Goal: Find specific page/section: Find specific page/section

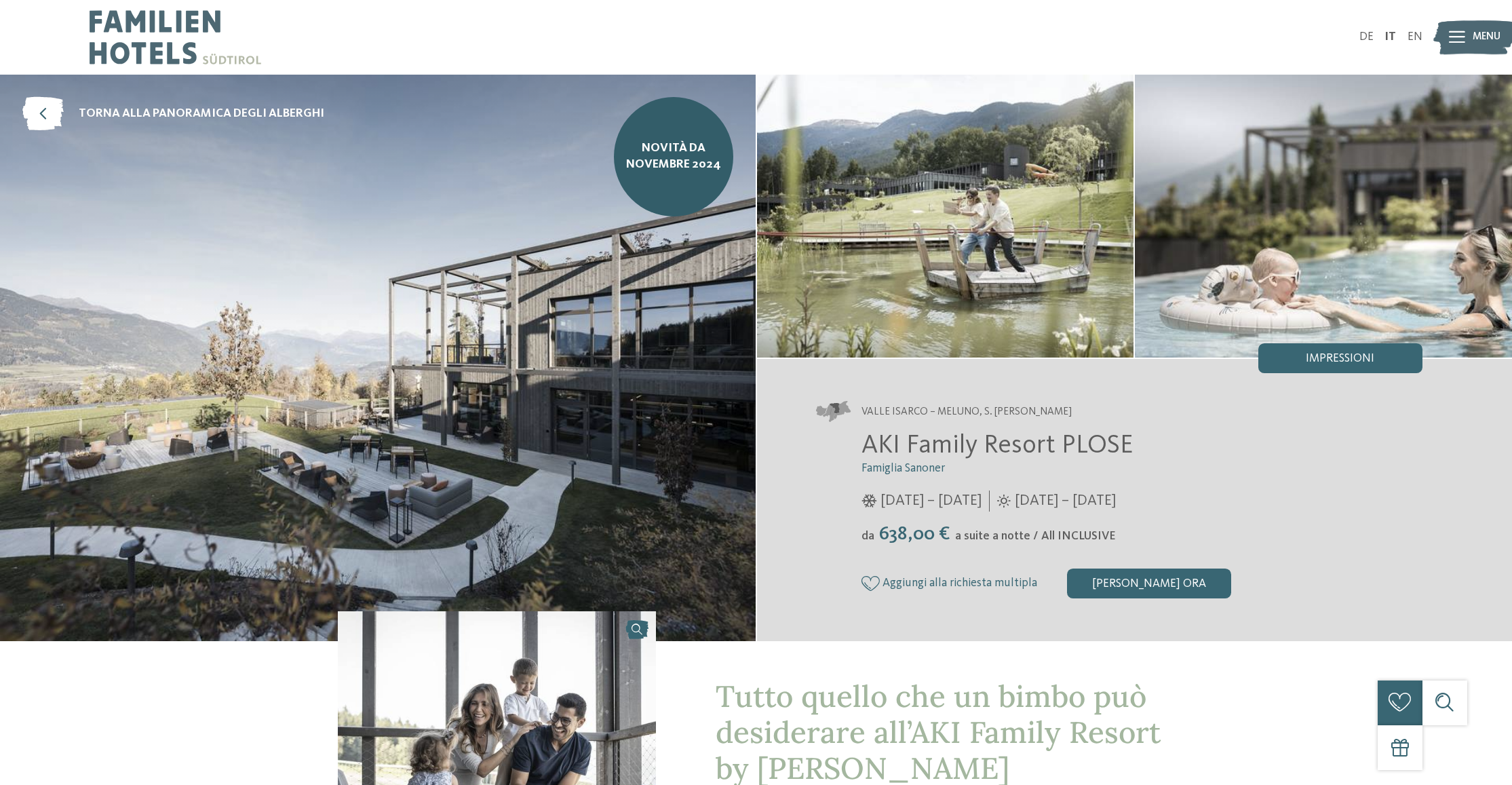
click at [1455, 26] on div at bounding box center [1457, 37] width 16 height 37
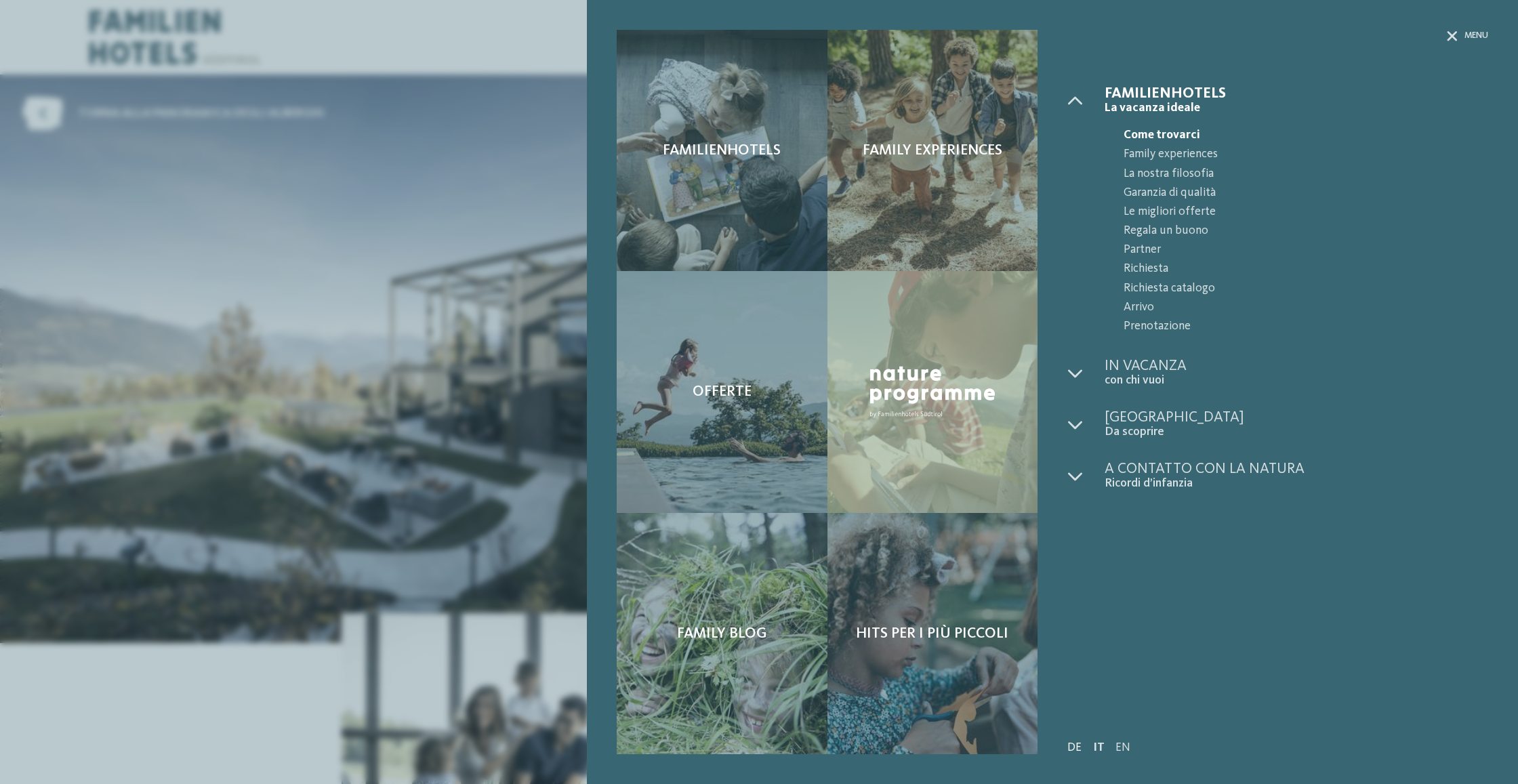
click at [1069, 749] on link "DE" at bounding box center [1074, 747] width 14 height 11
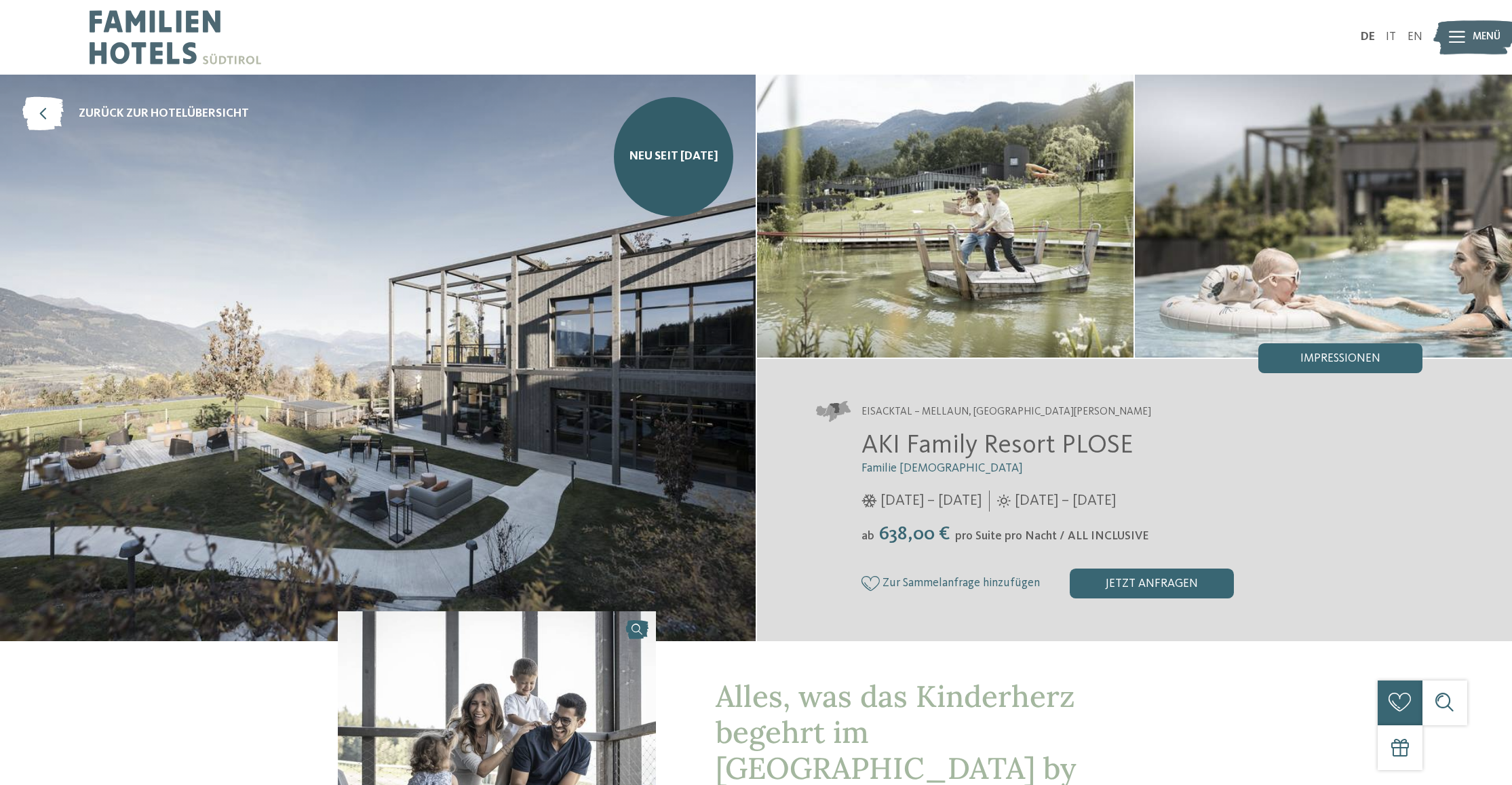
click at [1471, 32] on img at bounding box center [1474, 37] width 82 height 41
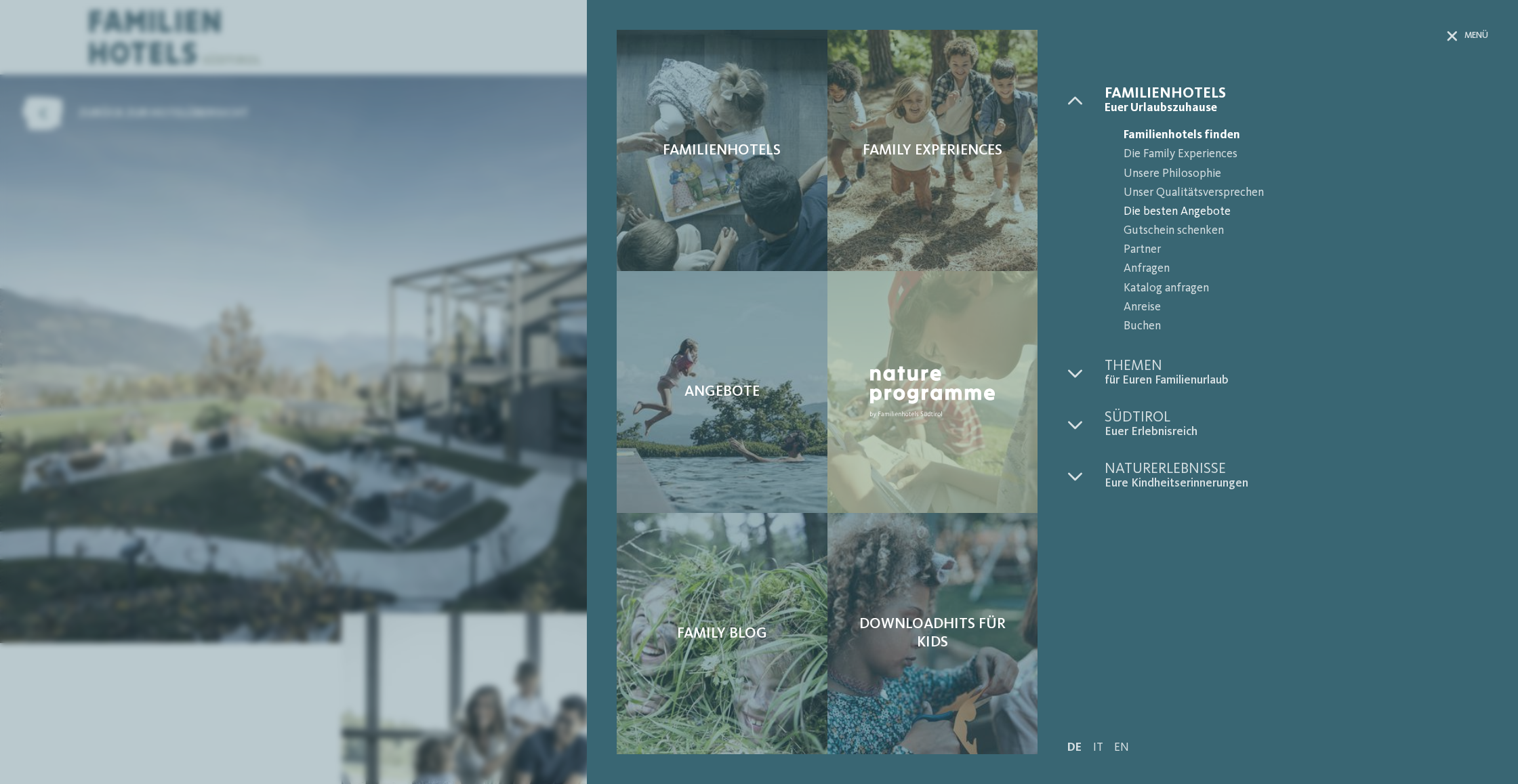
click at [1142, 210] on span "Die besten Angebote" at bounding box center [1305, 212] width 364 height 19
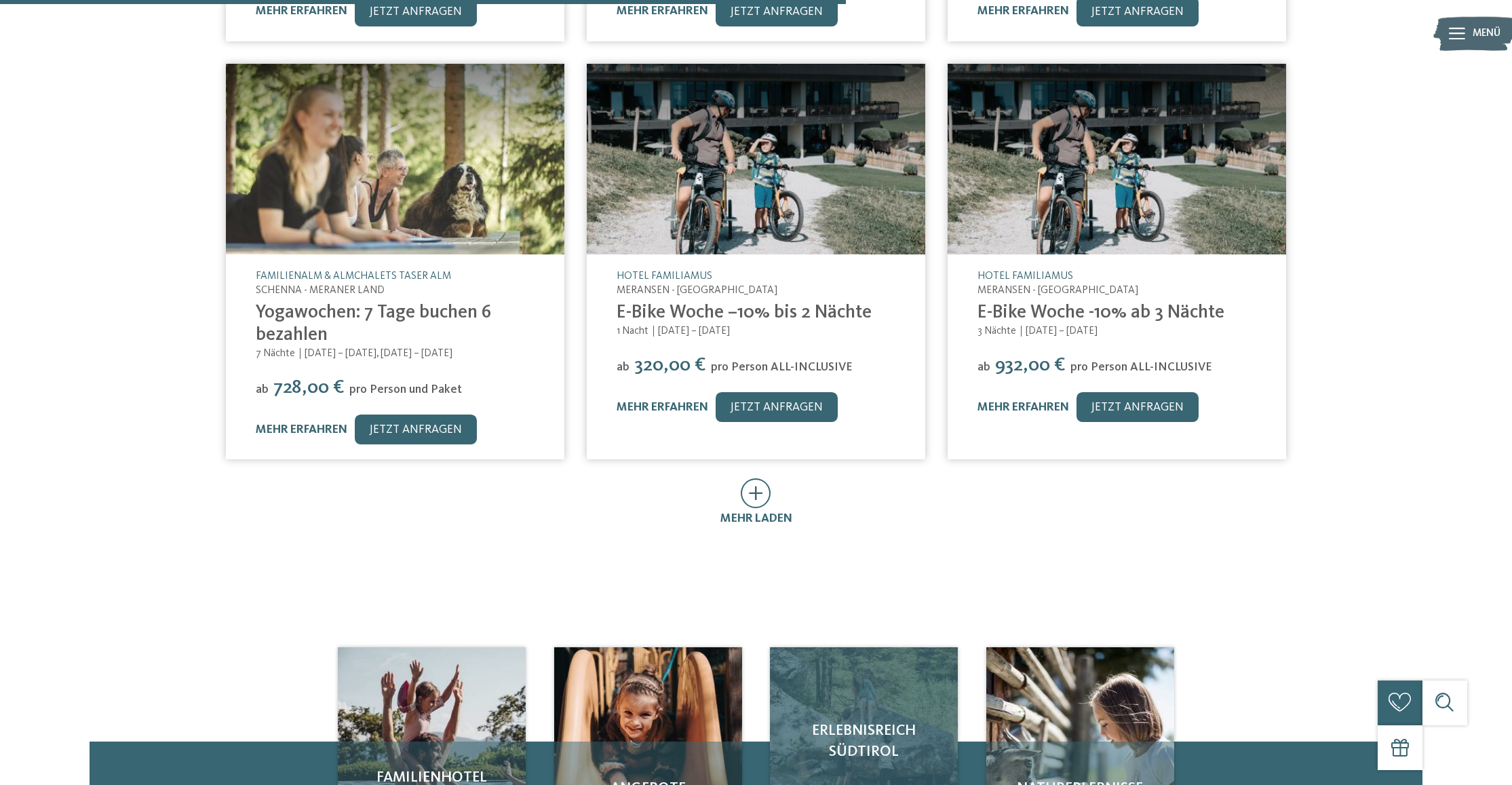
scroll to position [807, 0]
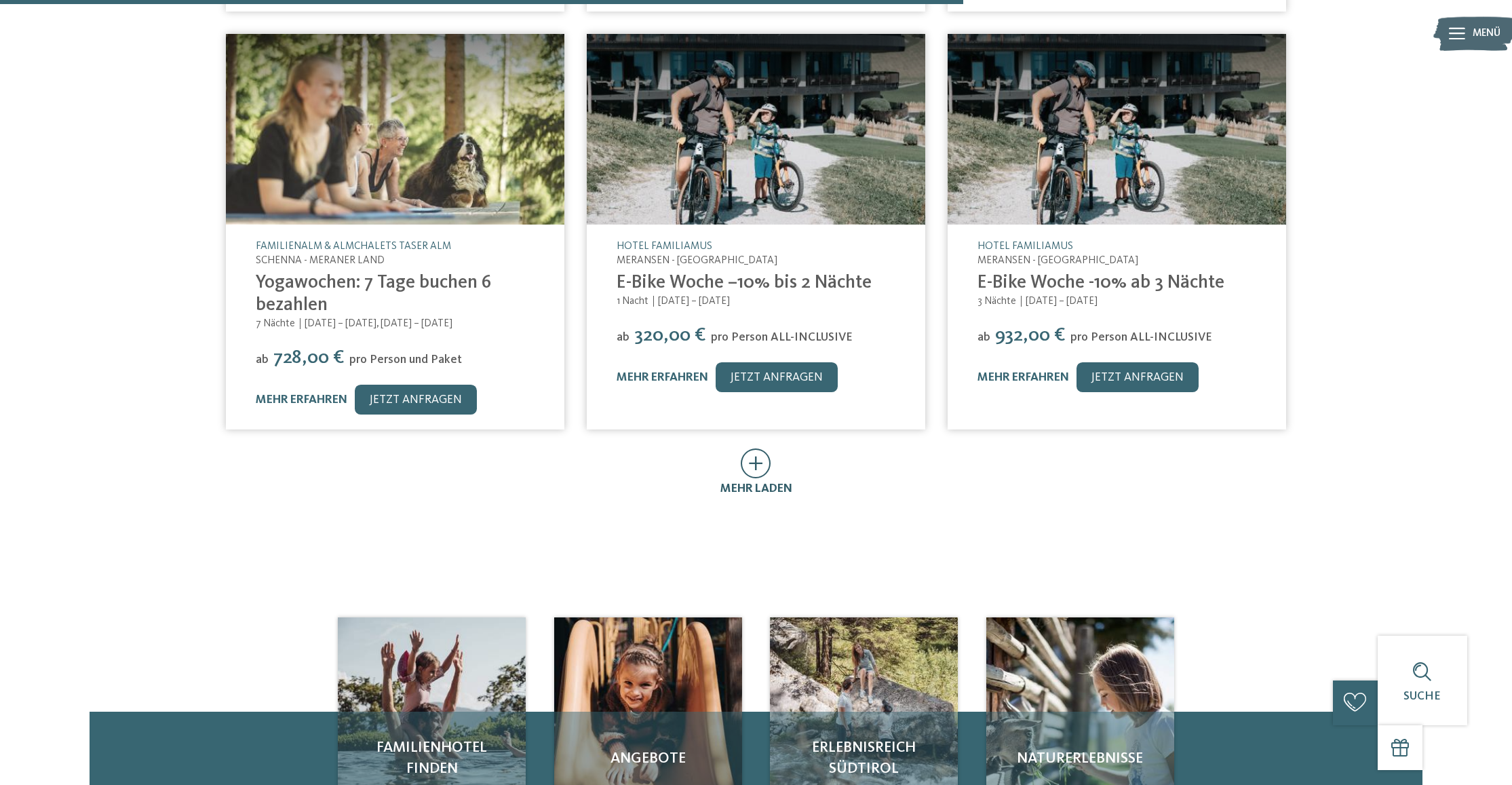
click at [761, 448] on icon at bounding box center [756, 463] width 30 height 30
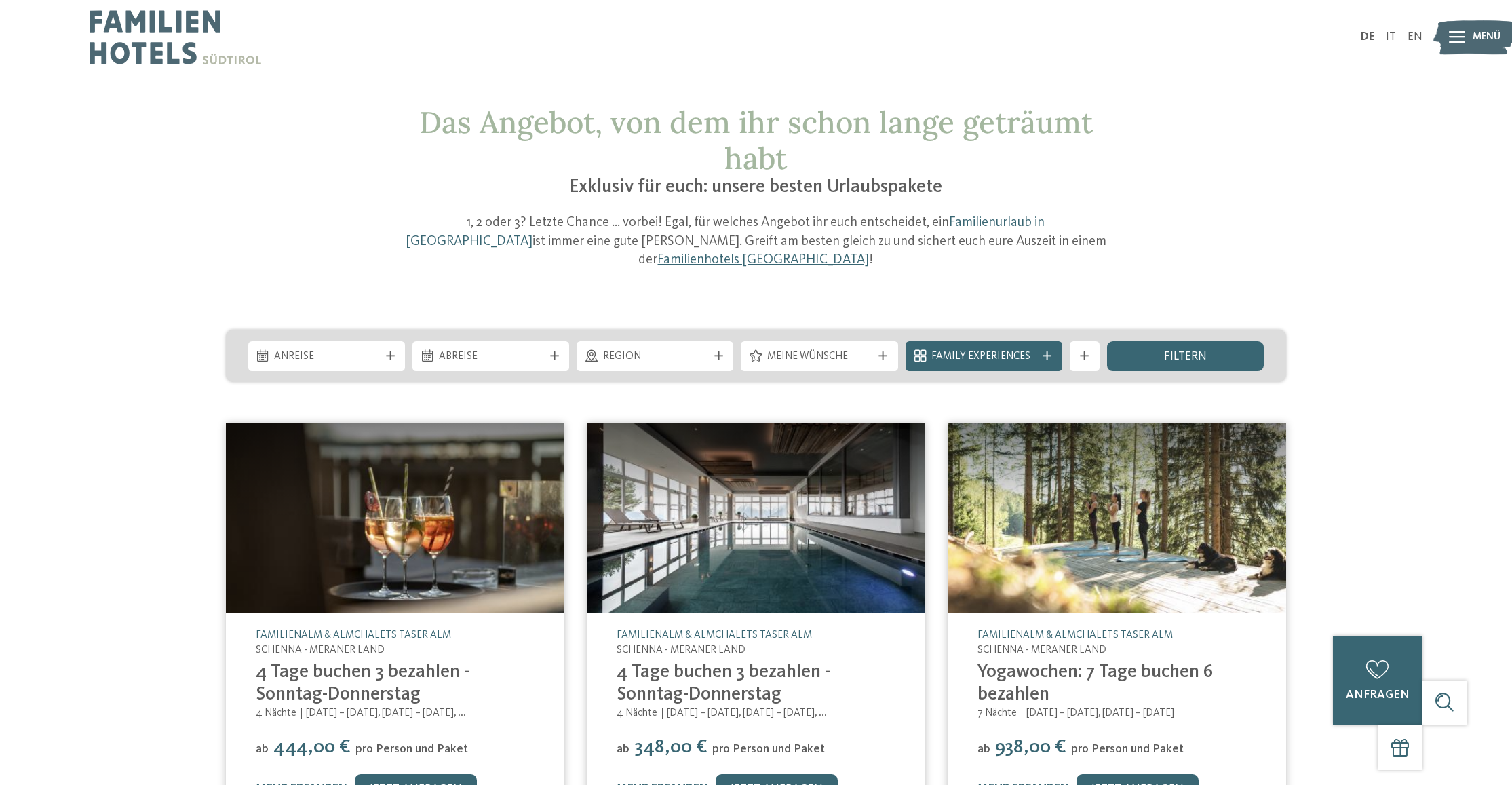
scroll to position [0, 0]
click at [1049, 351] on icon at bounding box center [1047, 355] width 9 height 9
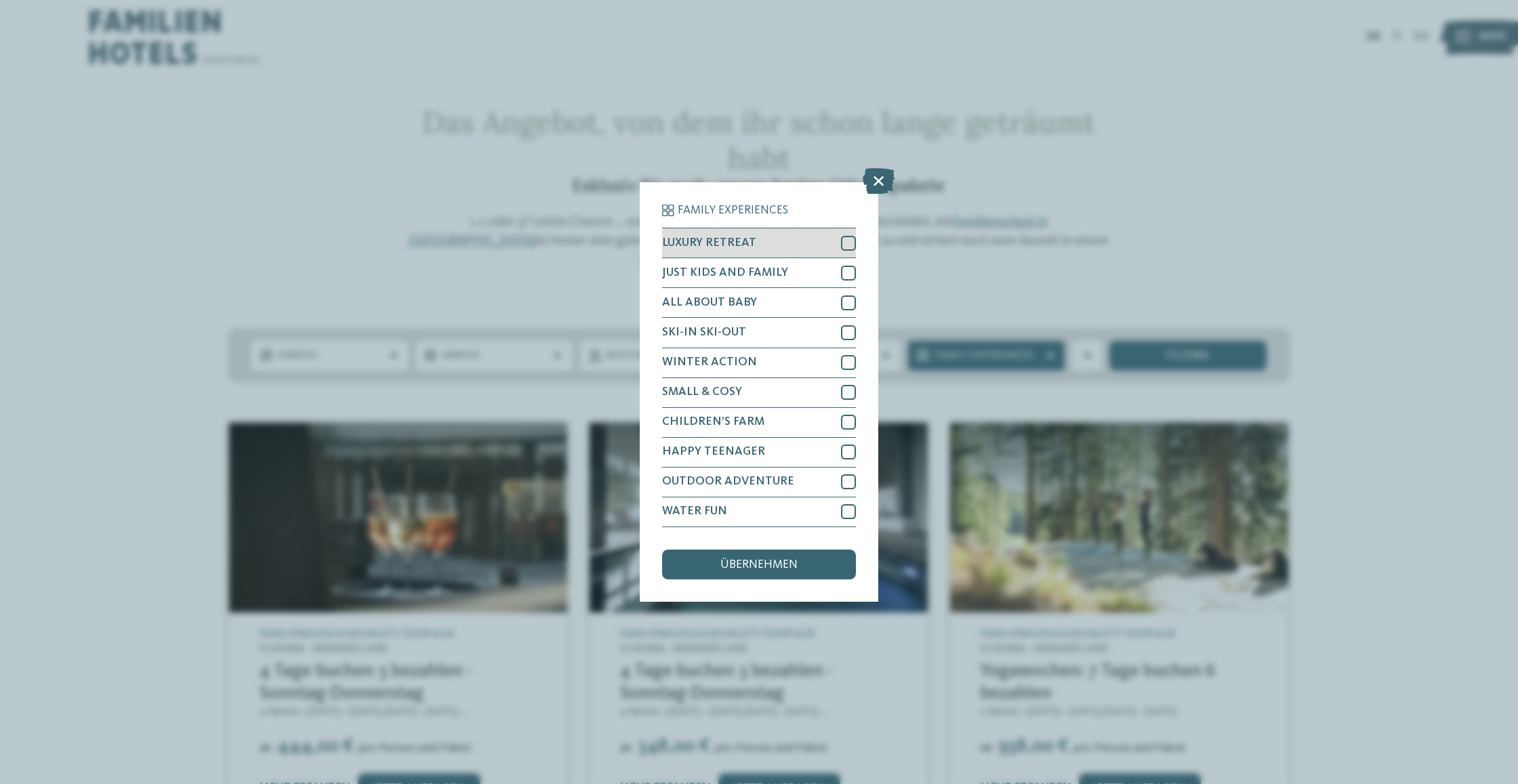
click at [848, 236] on div at bounding box center [848, 243] width 15 height 15
click at [783, 559] on span "übernehmen" at bounding box center [759, 564] width 77 height 12
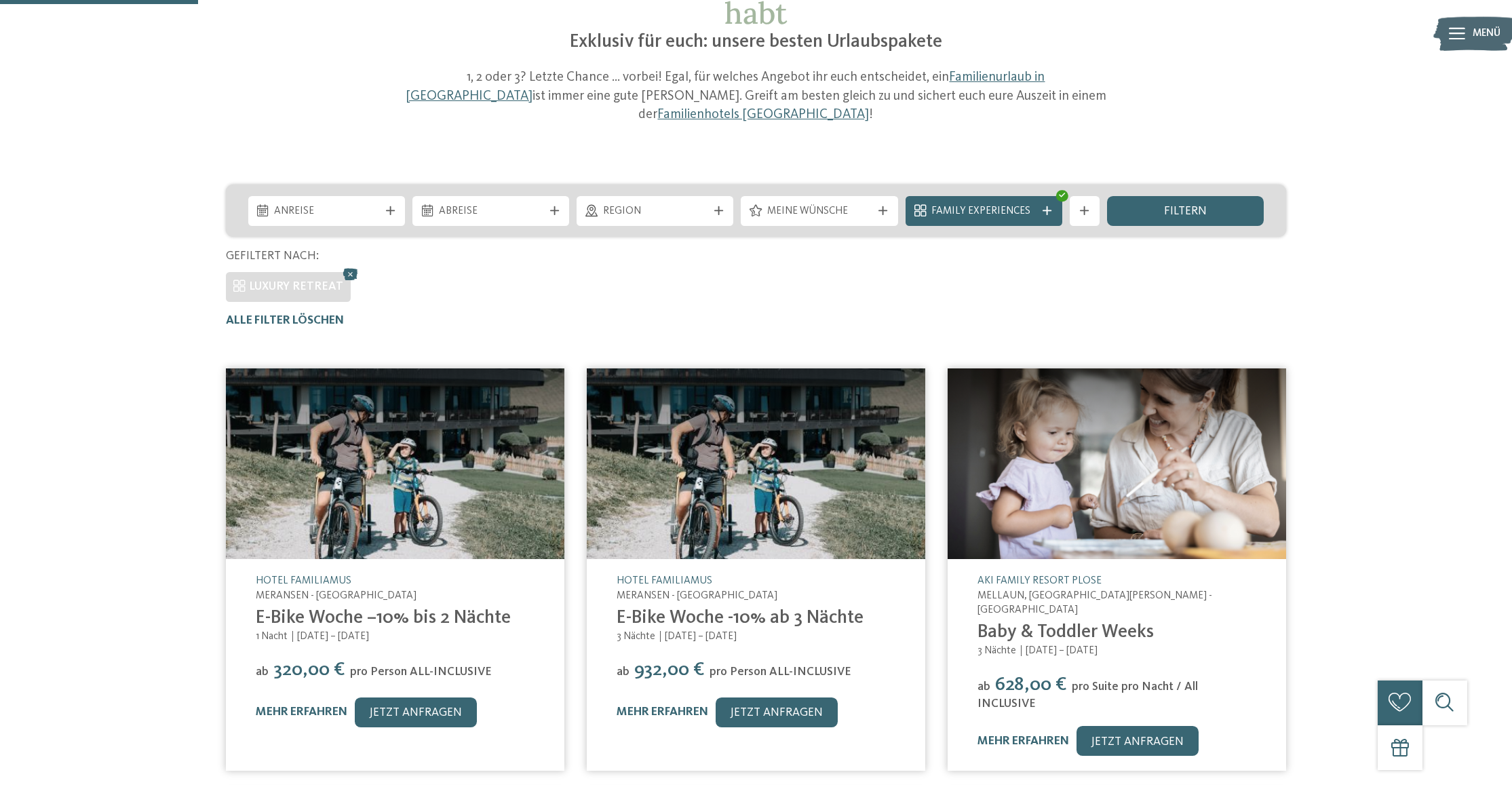
scroll to position [143, 0]
